Goal: Find specific page/section: Find specific page/section

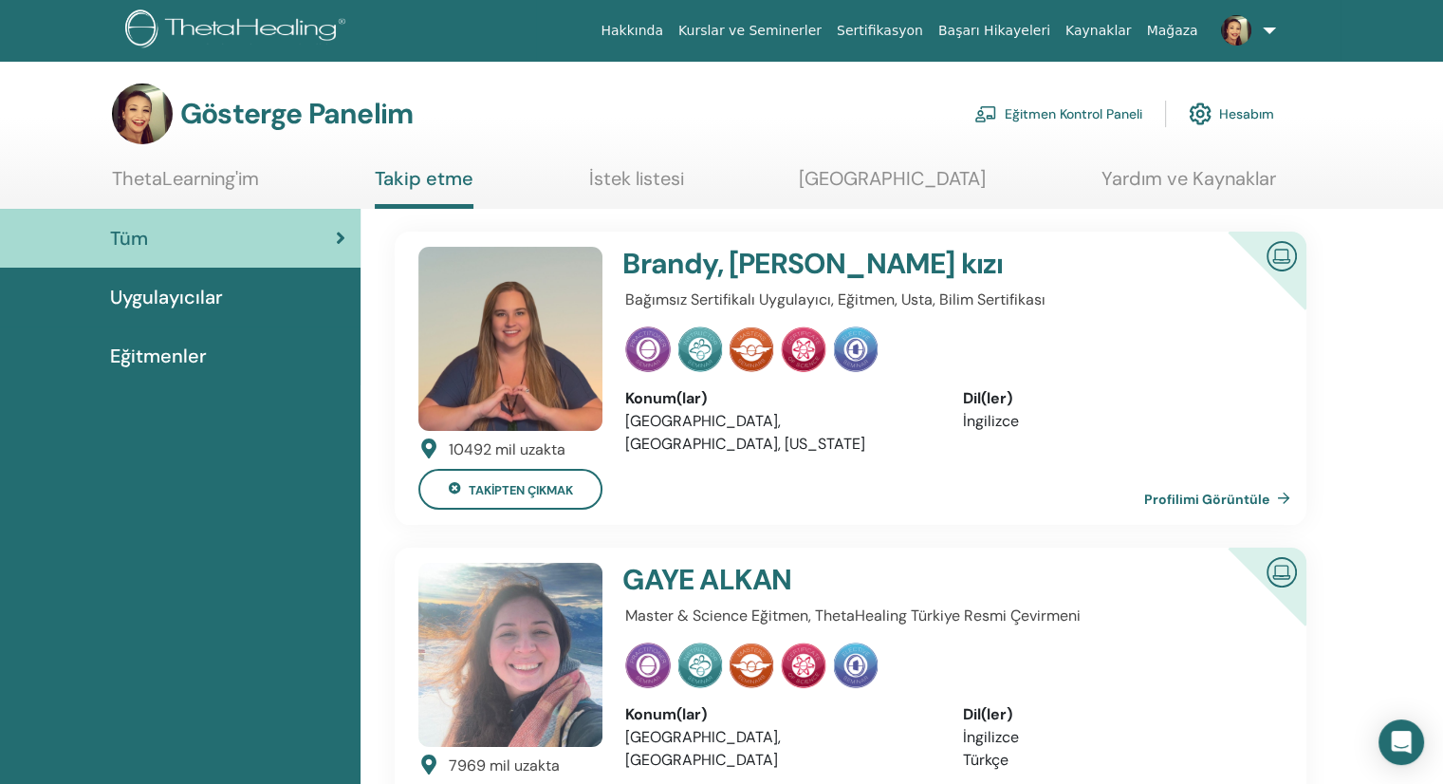
click at [1083, 119] on font "Eğitmen Kontrol Paneli" at bounding box center [1074, 114] width 138 height 17
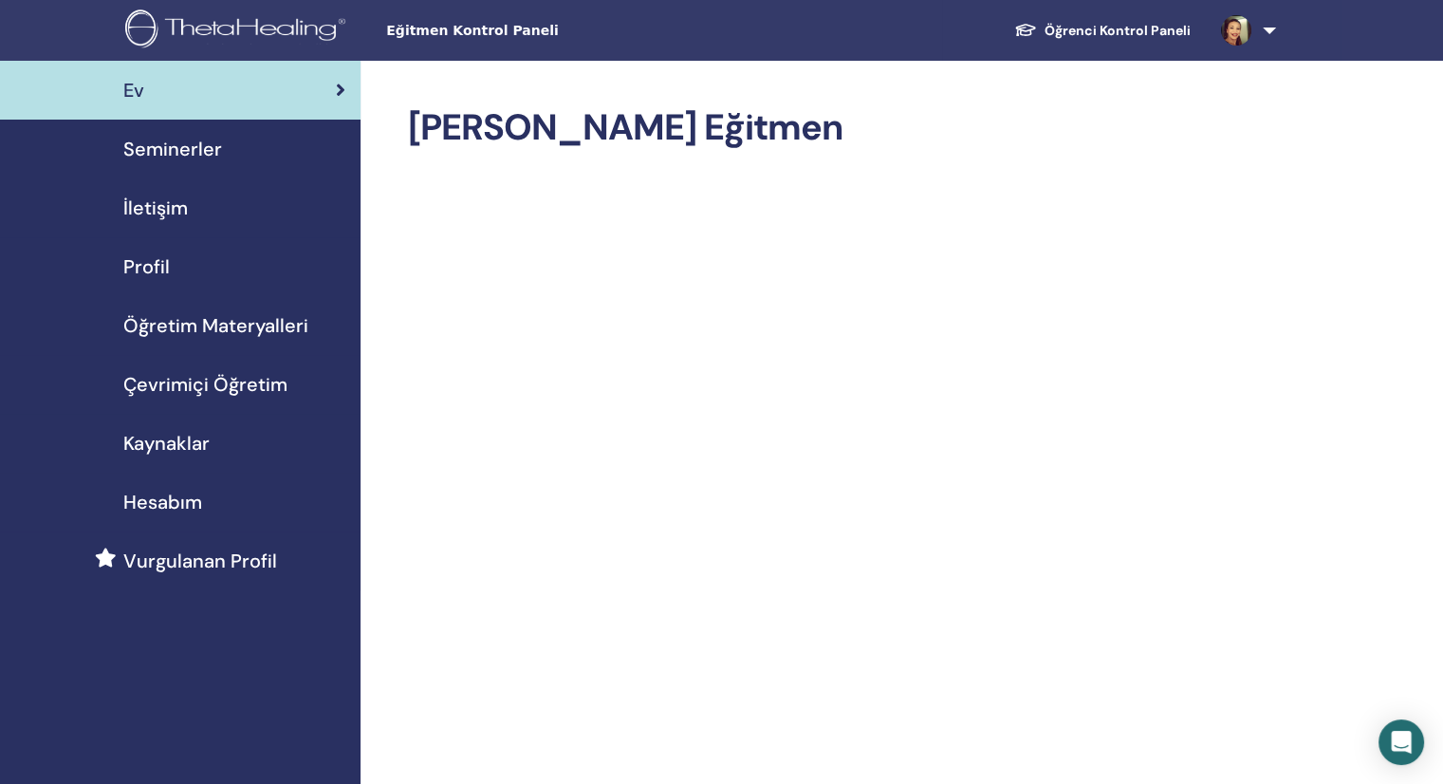
click at [1245, 25] on img at bounding box center [1236, 30] width 30 height 30
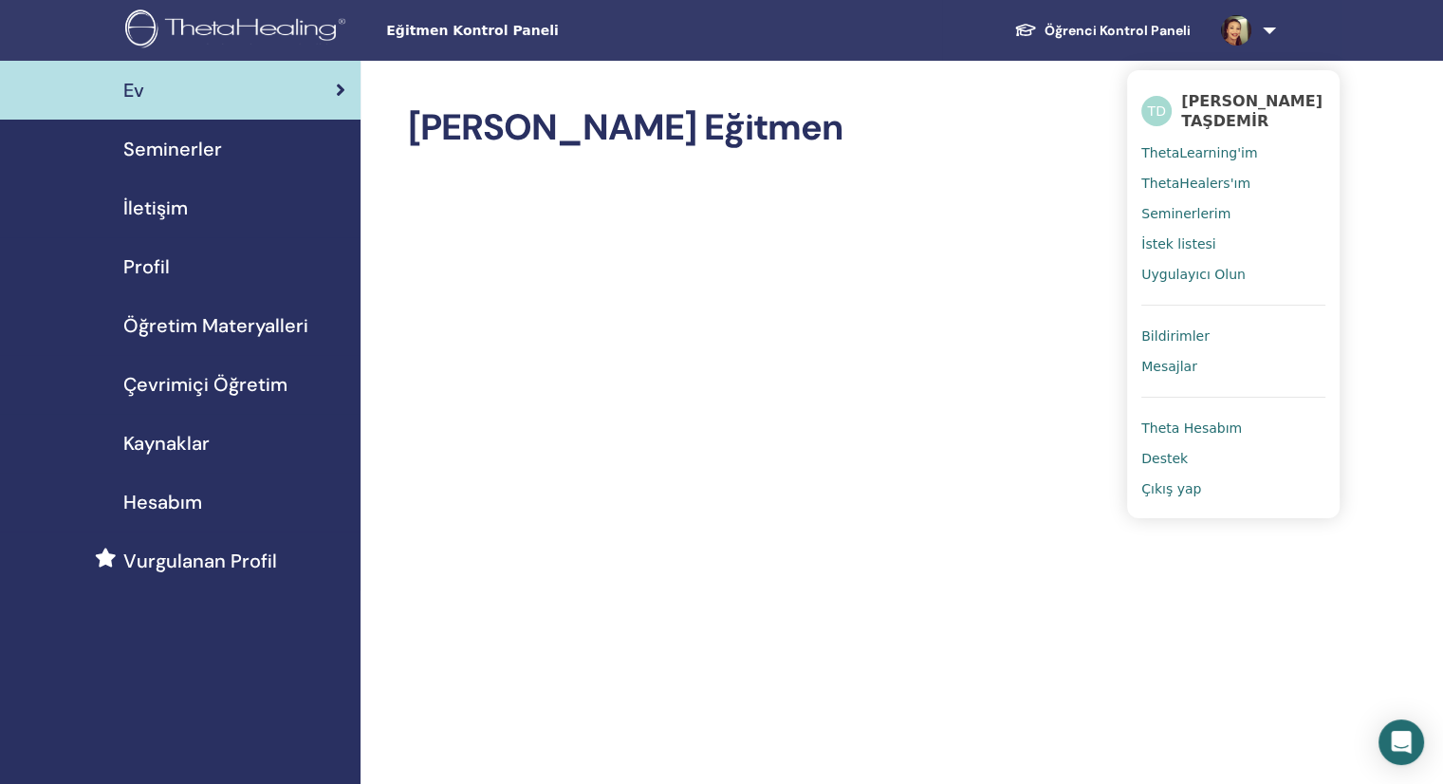
click at [1196, 178] on font "ThetaHealers'ım" at bounding box center [1196, 183] width 109 height 15
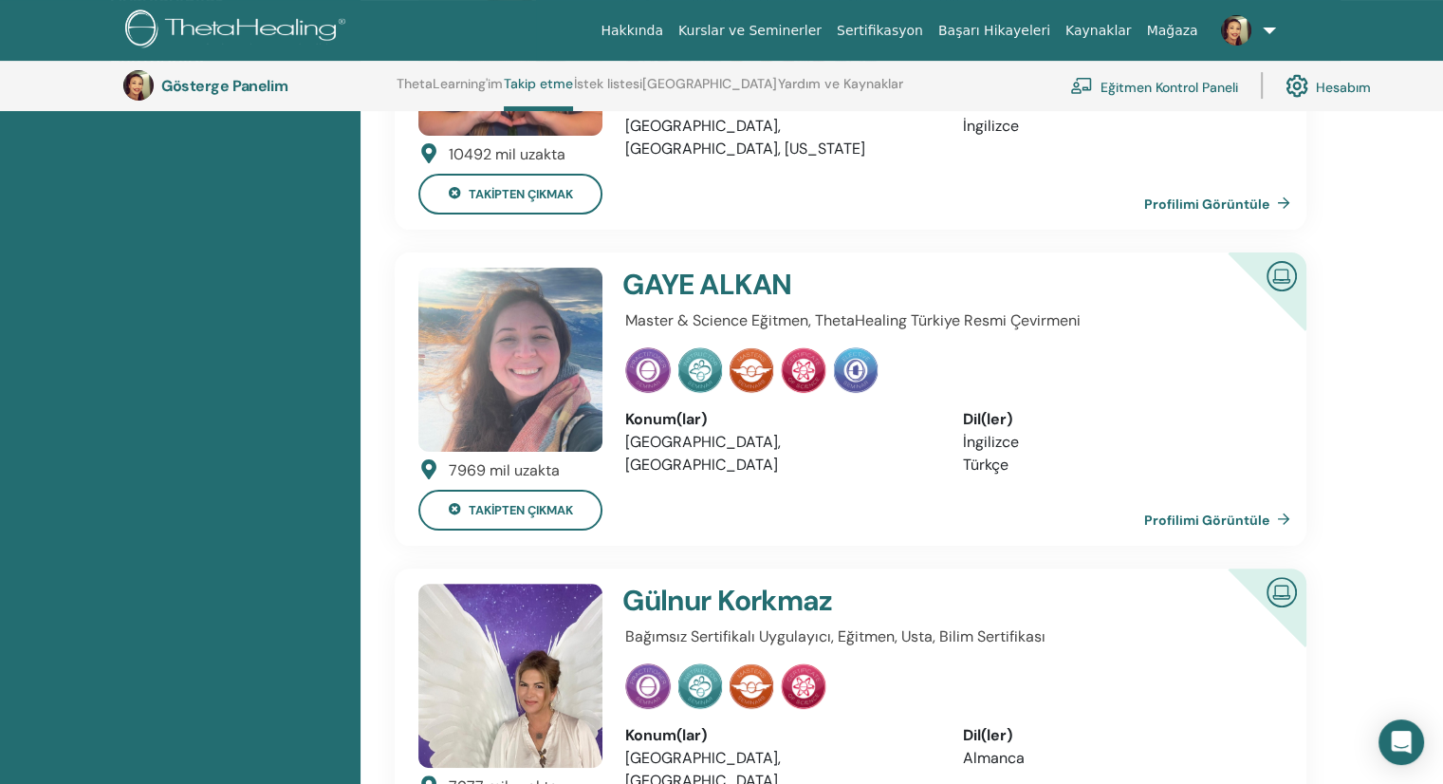
scroll to position [429, 0]
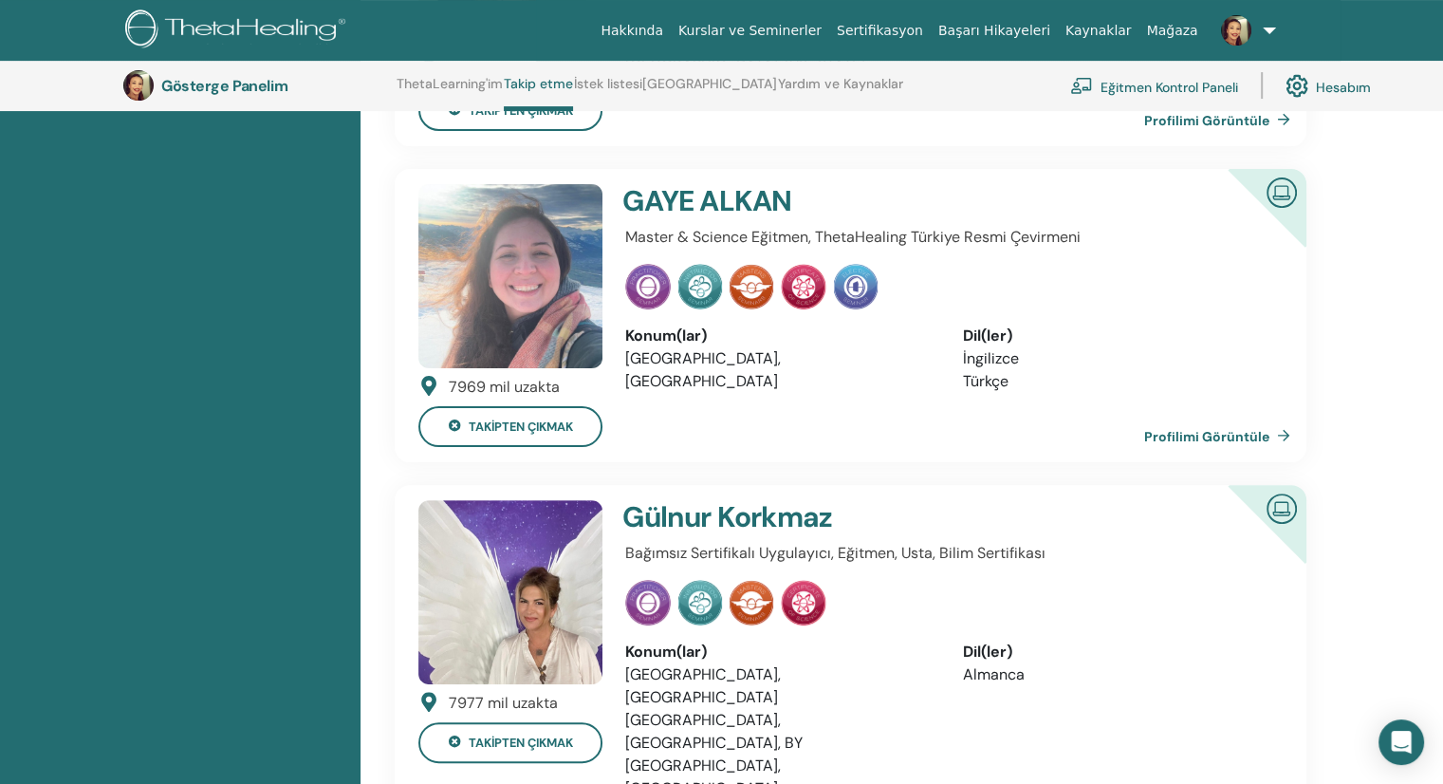
click at [797, 608] on img at bounding box center [804, 603] width 46 height 46
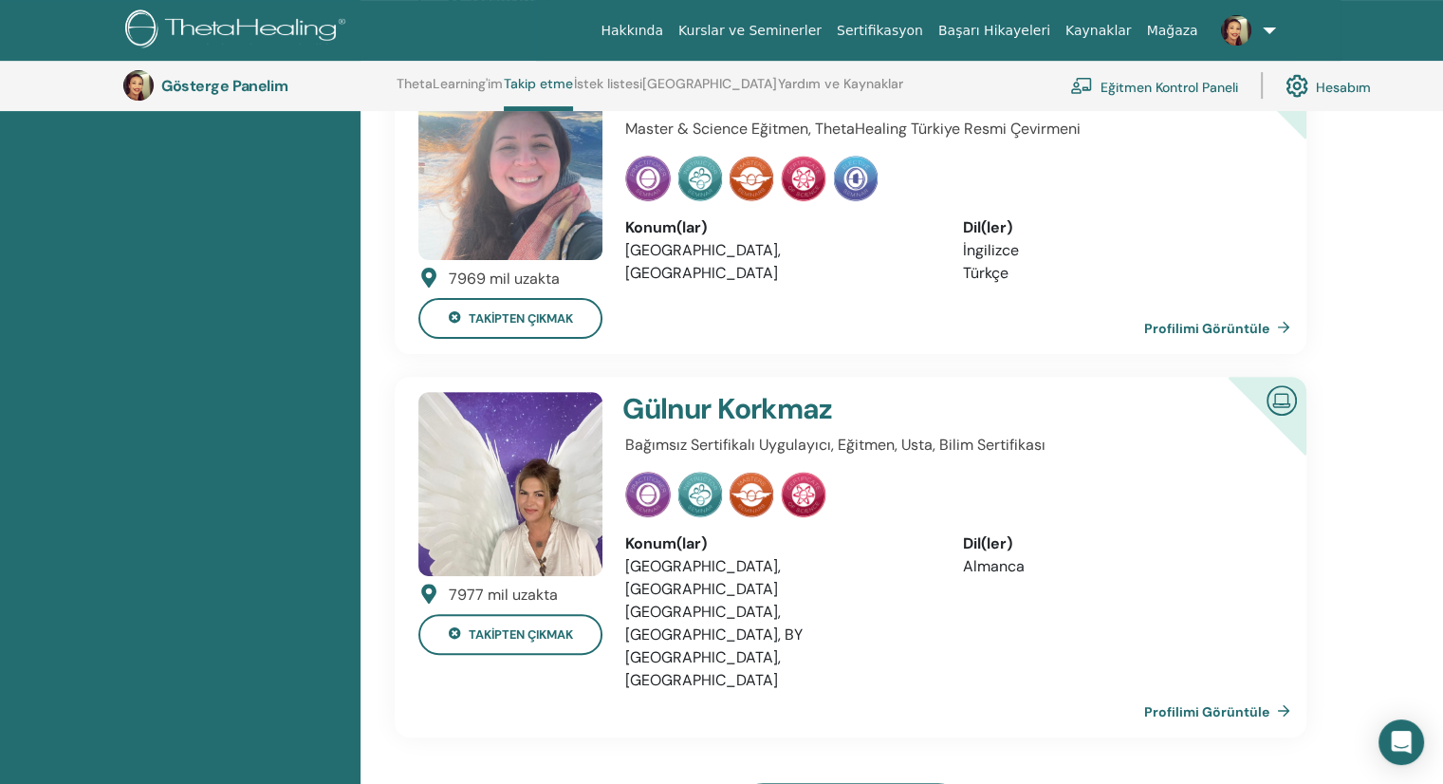
scroll to position [619, 0]
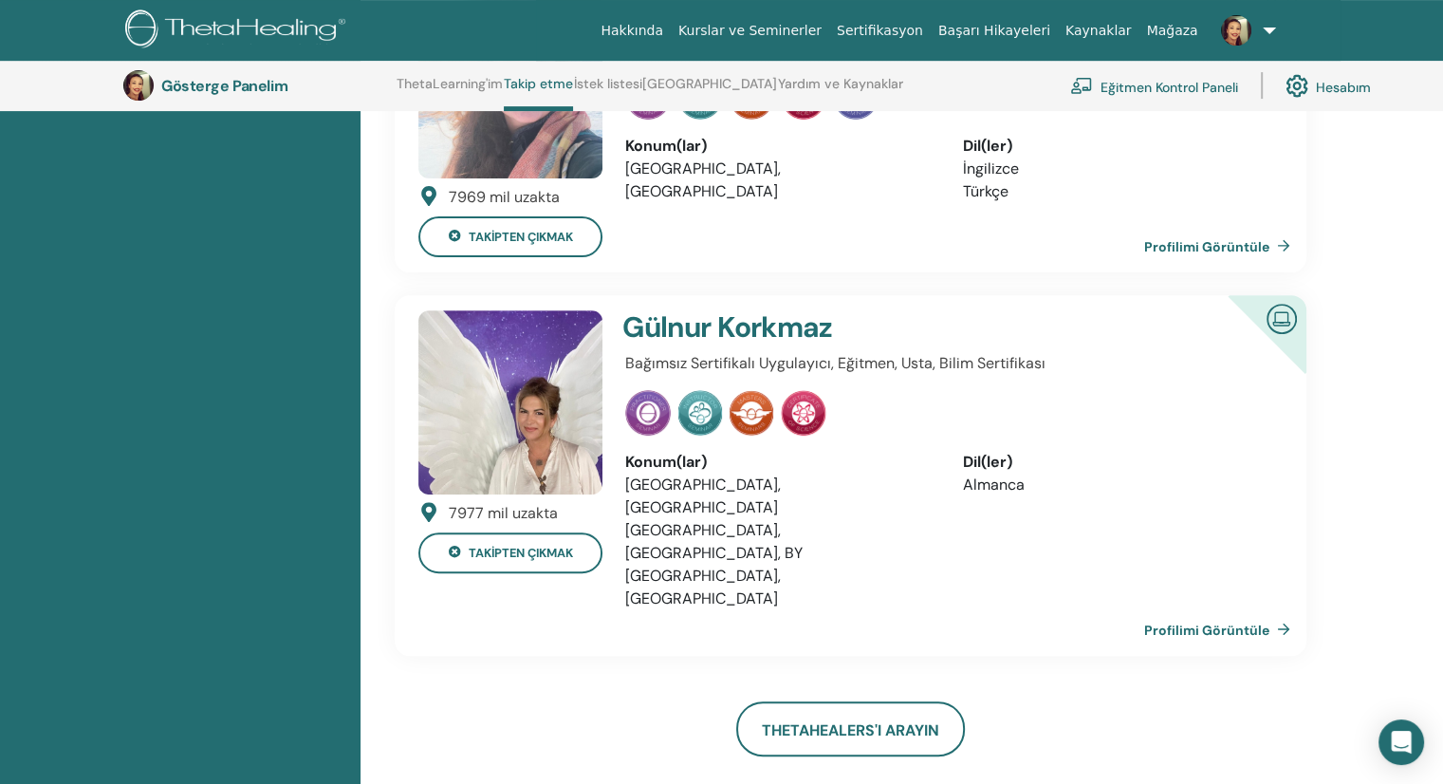
click at [804, 407] on img at bounding box center [804, 413] width 46 height 46
click at [1218, 621] on font "Profilimi Görüntüle" at bounding box center [1206, 629] width 125 height 17
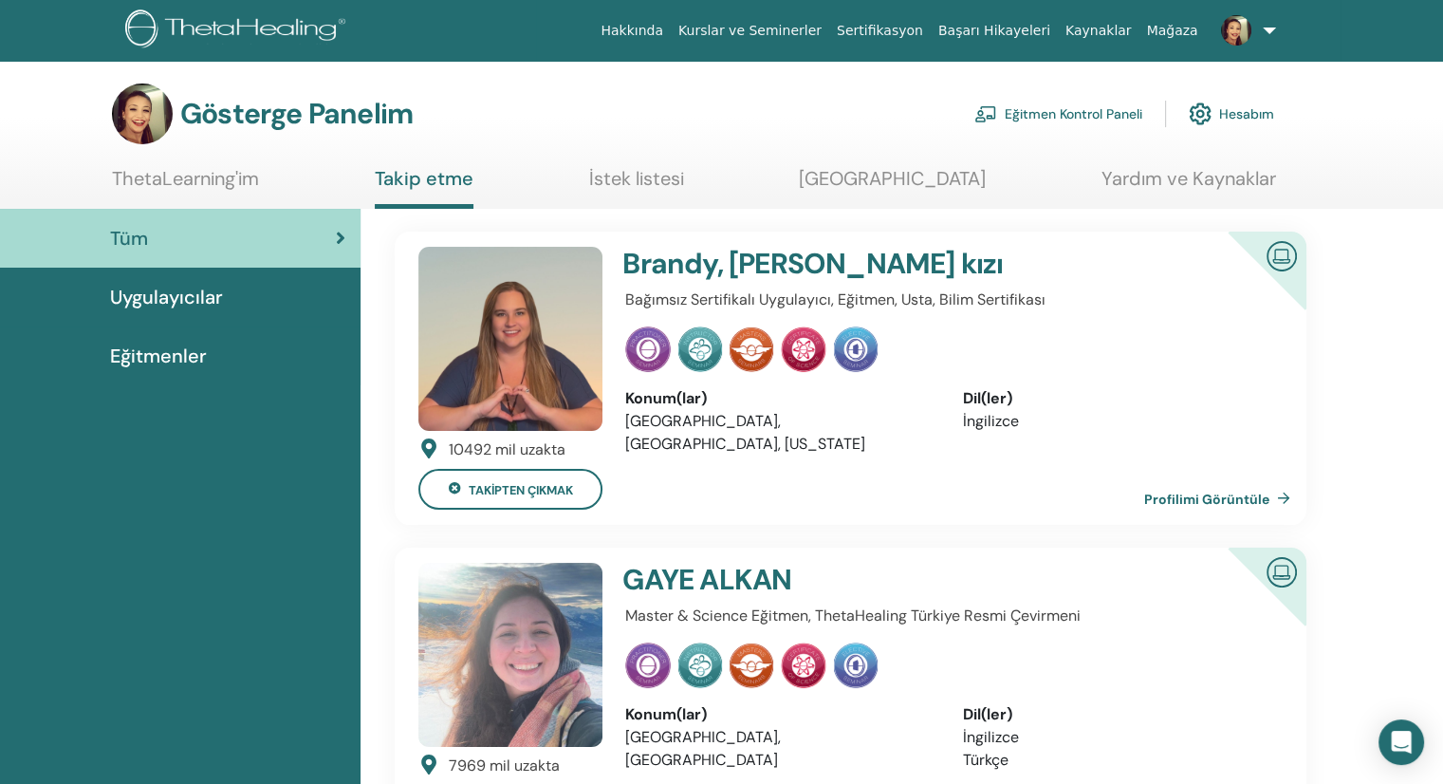
click at [684, 173] on font "İstek listesi" at bounding box center [636, 178] width 95 height 25
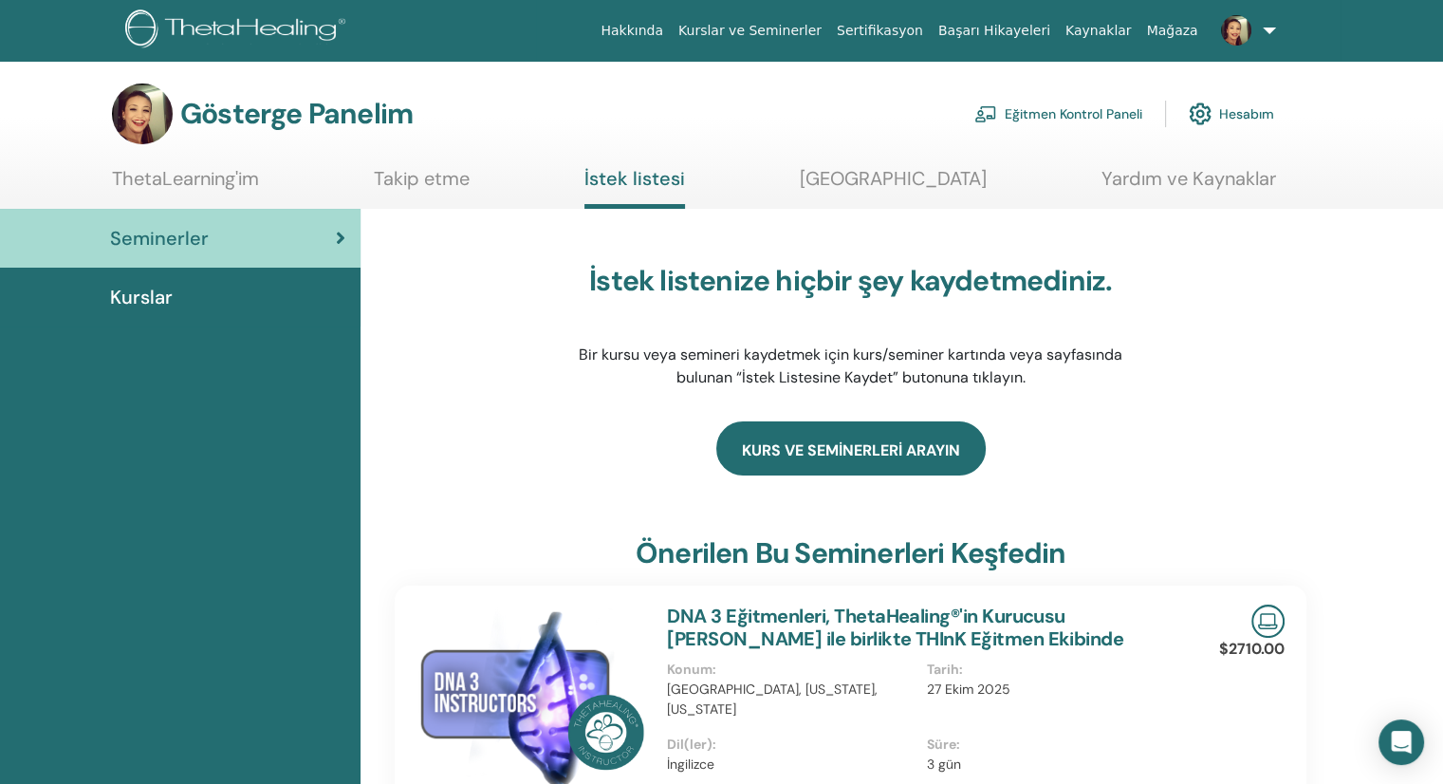
click at [865, 437] on link "kurs ve seminerleri arayın" at bounding box center [850, 448] width 269 height 54
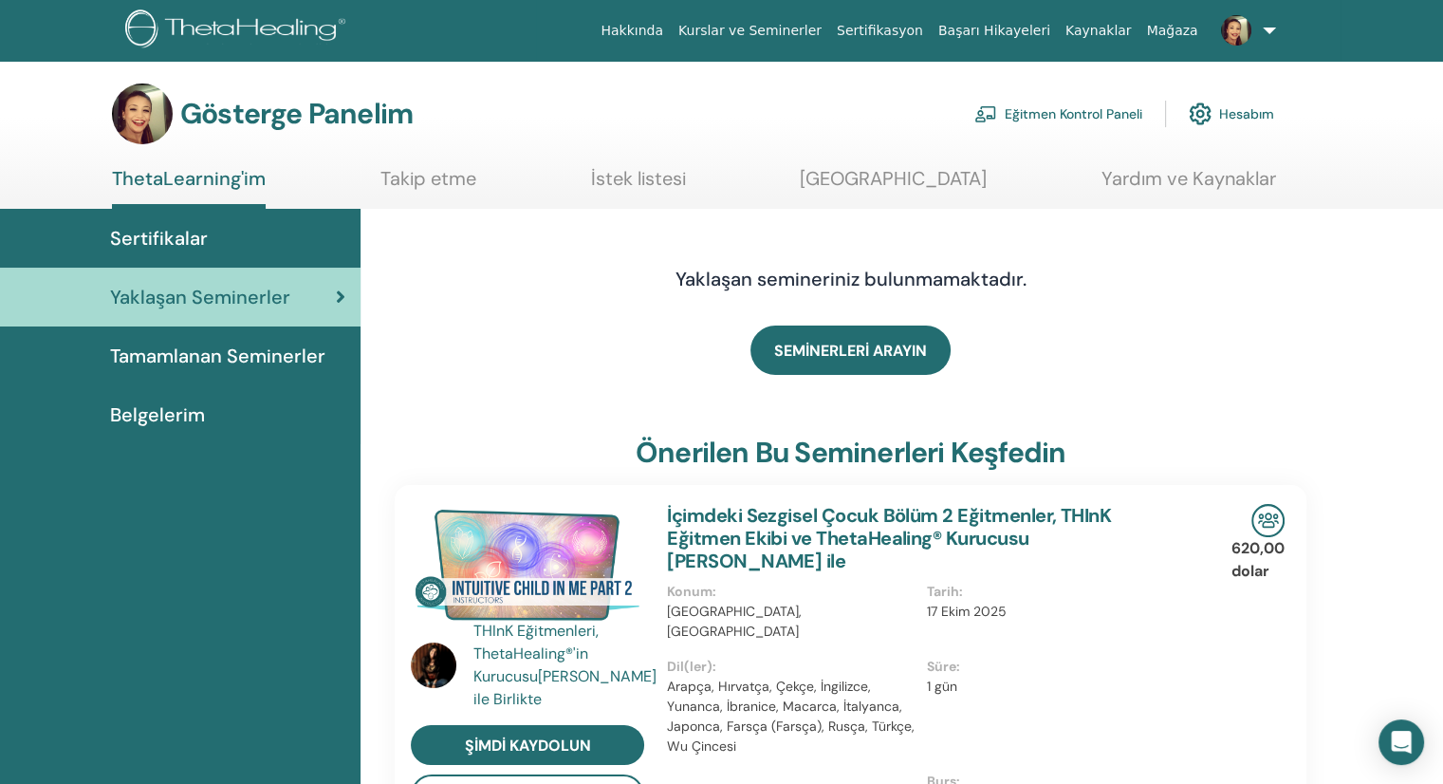
click at [200, 355] on font "Tamamlanan Seminerler" at bounding box center [217, 356] width 215 height 25
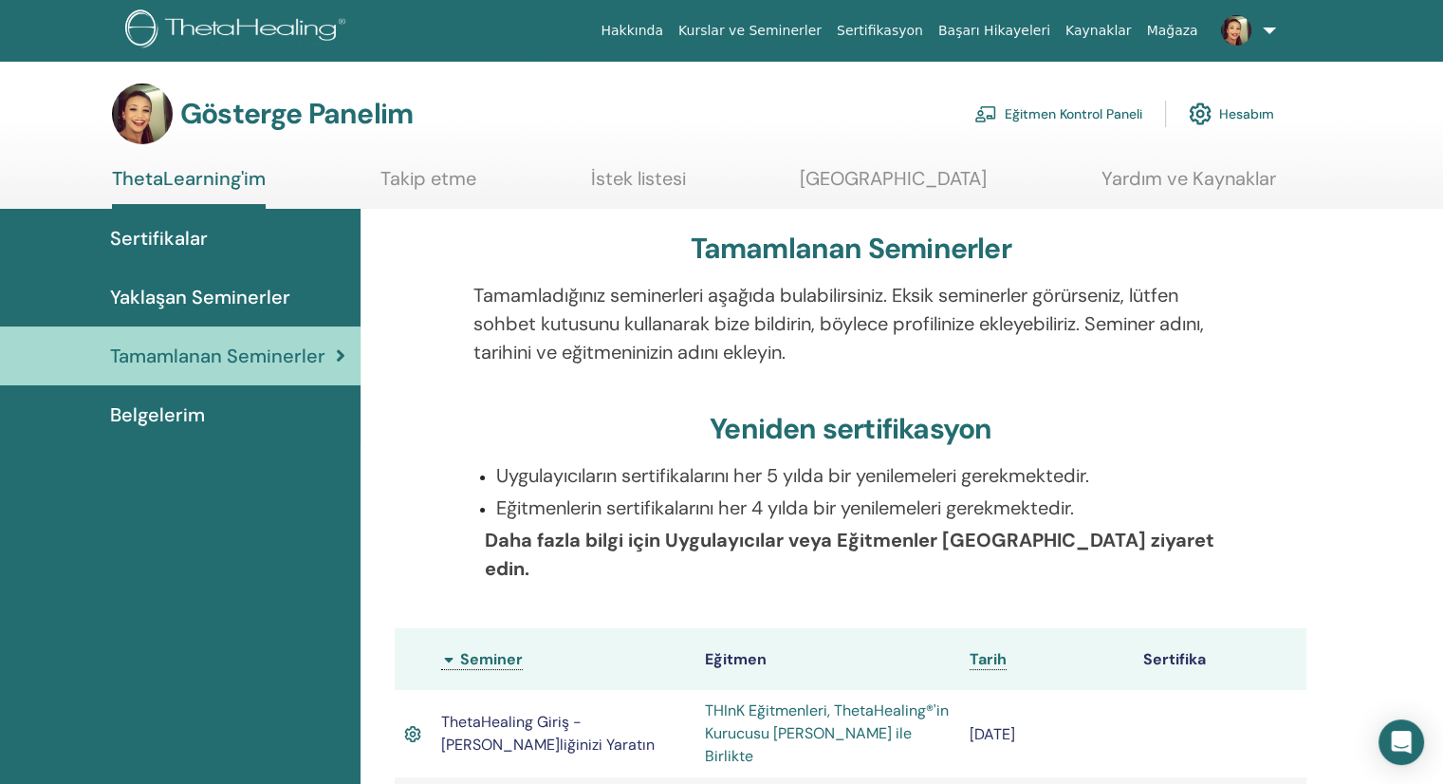
click at [159, 229] on font "Sertifikalar" at bounding box center [159, 238] width 98 height 25
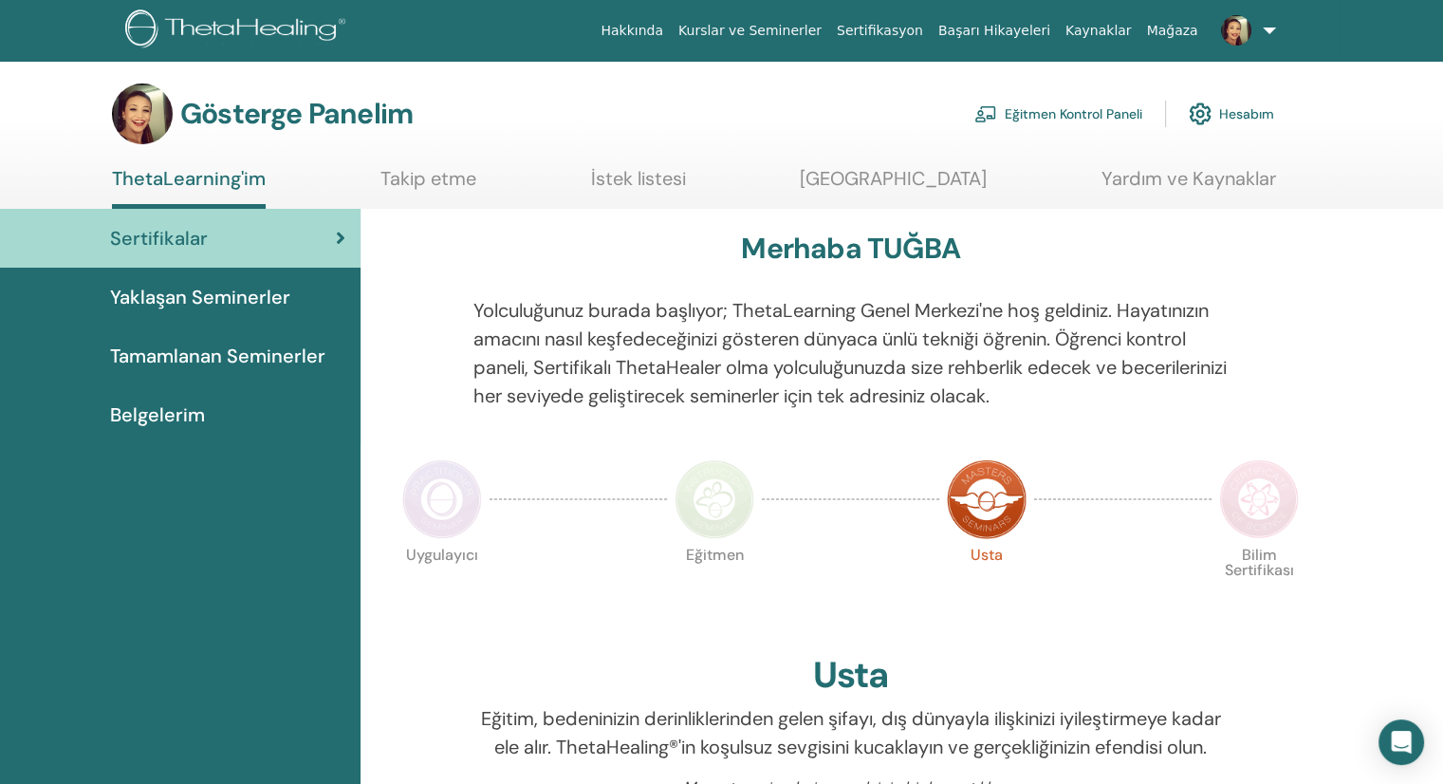
click at [1050, 103] on link "Eğitmen Kontrol Paneli" at bounding box center [1059, 114] width 168 height 42
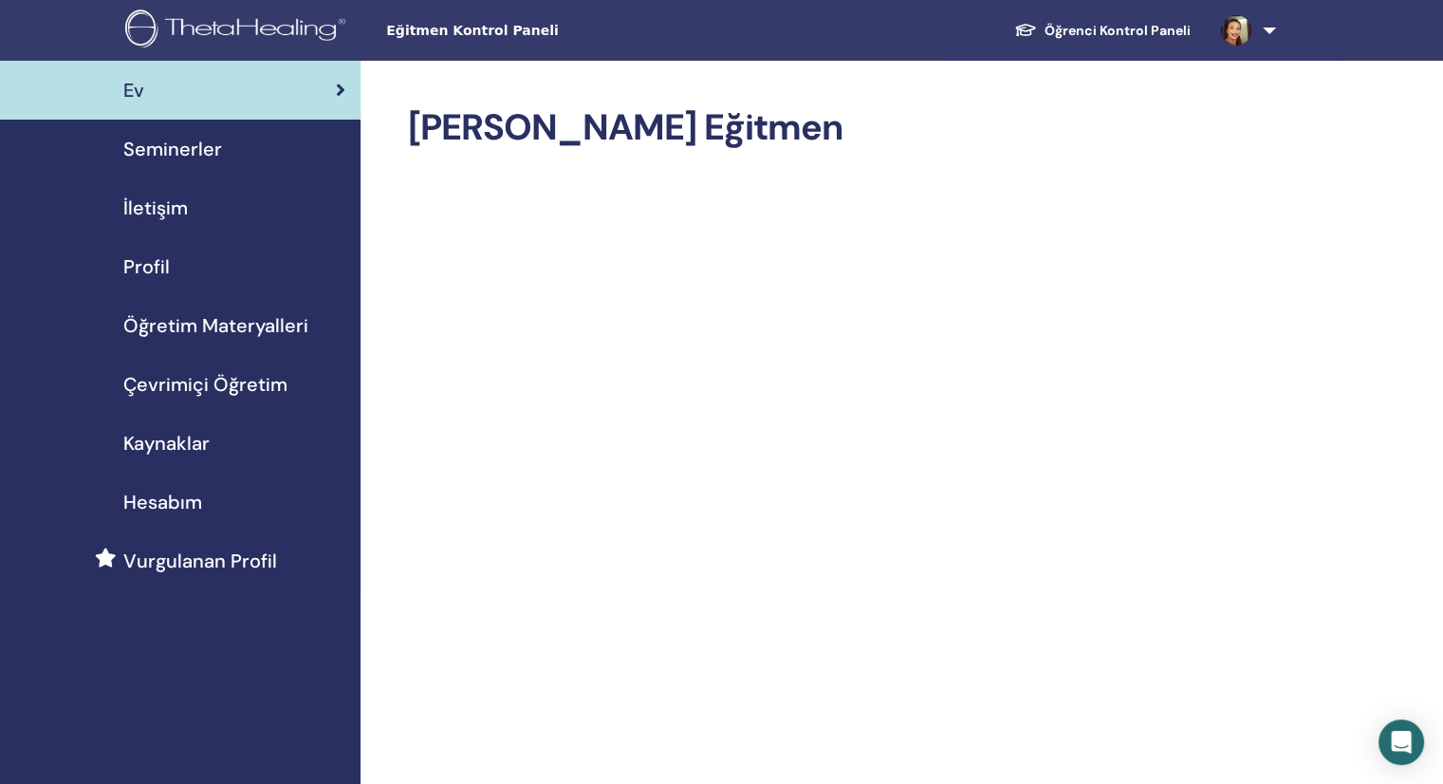
click at [152, 322] on font "Öğretim Materyalleri" at bounding box center [215, 325] width 185 height 25
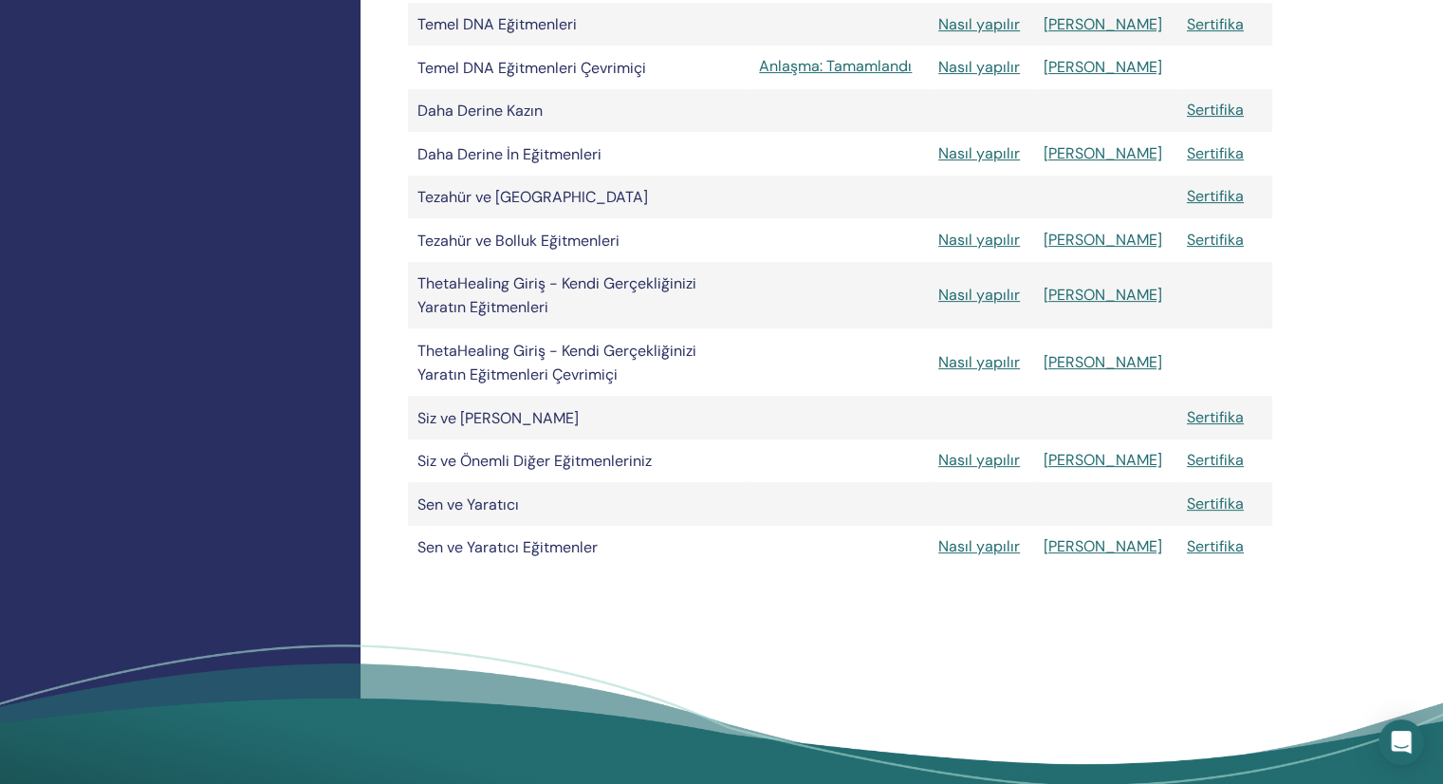
scroll to position [569, 0]
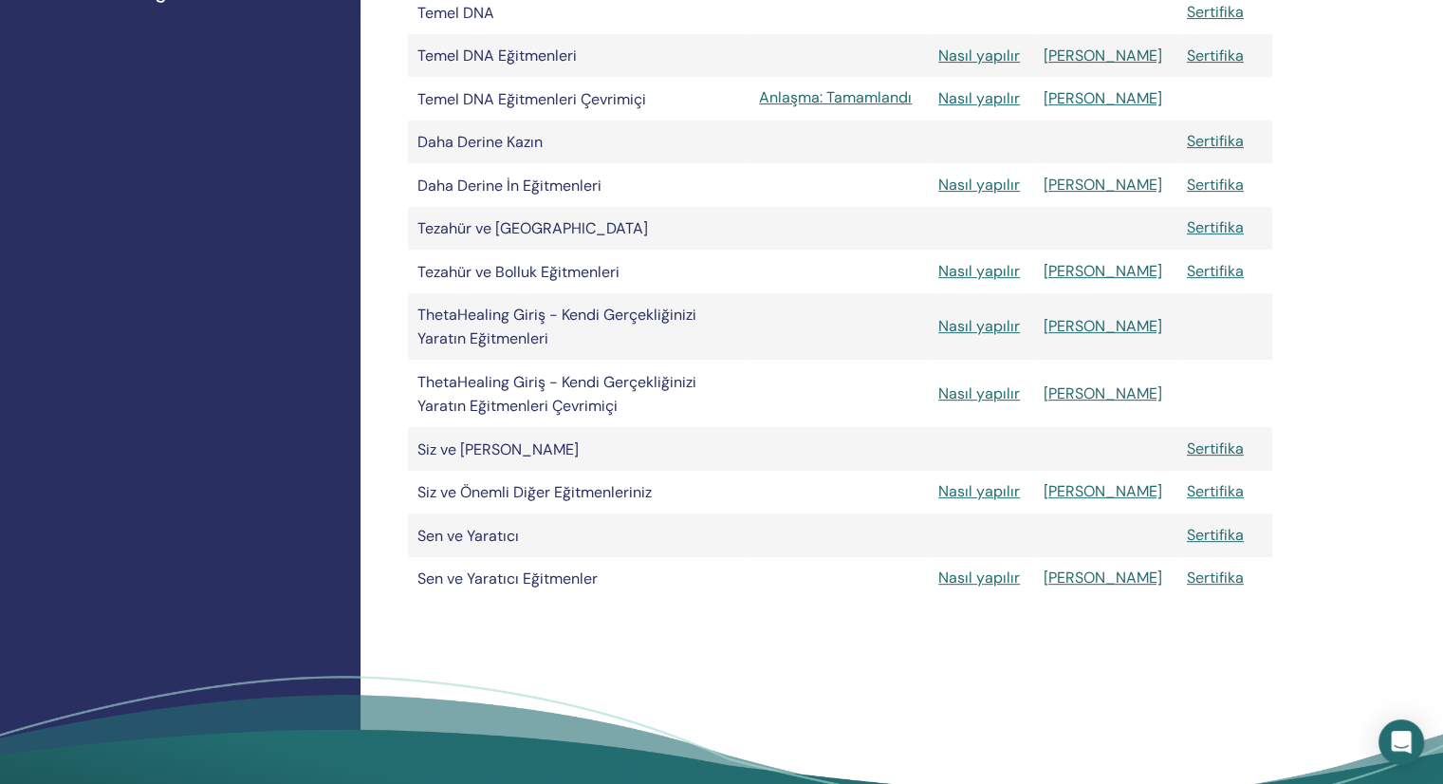
click at [1002, 551] on td at bounding box center [981, 534] width 105 height 43
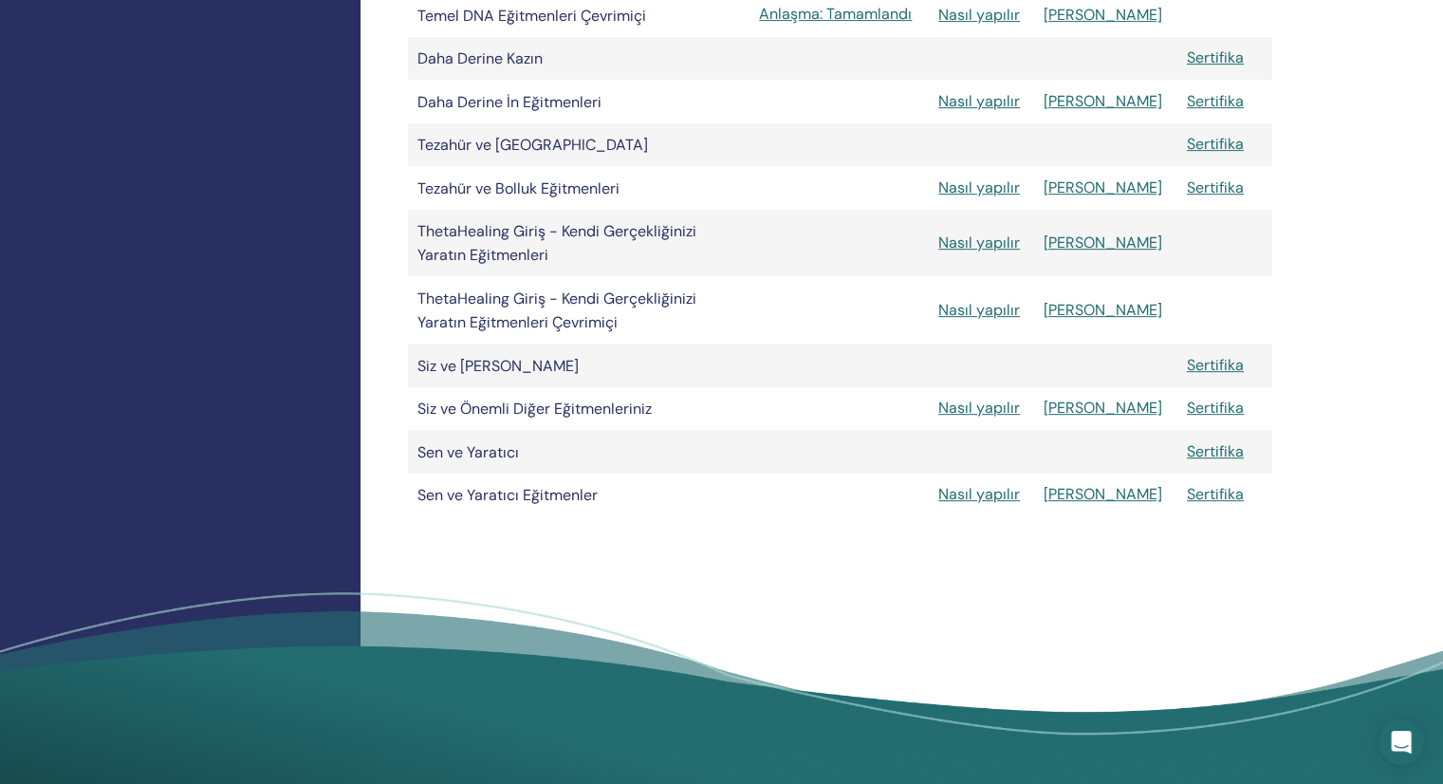
scroll to position [759, 0]
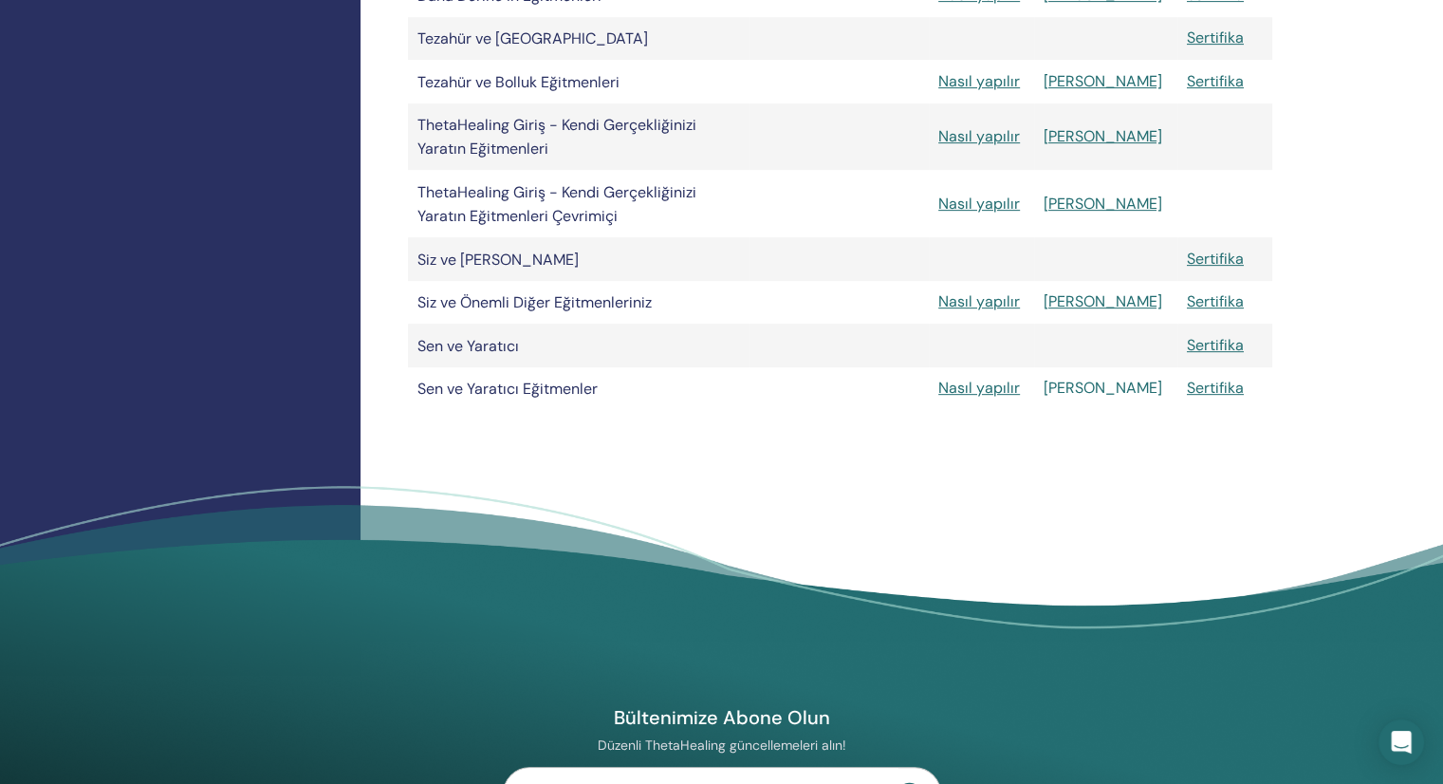
click at [1101, 398] on font "[PERSON_NAME]" at bounding box center [1103, 388] width 119 height 20
